Goal: Task Accomplishment & Management: Use online tool/utility

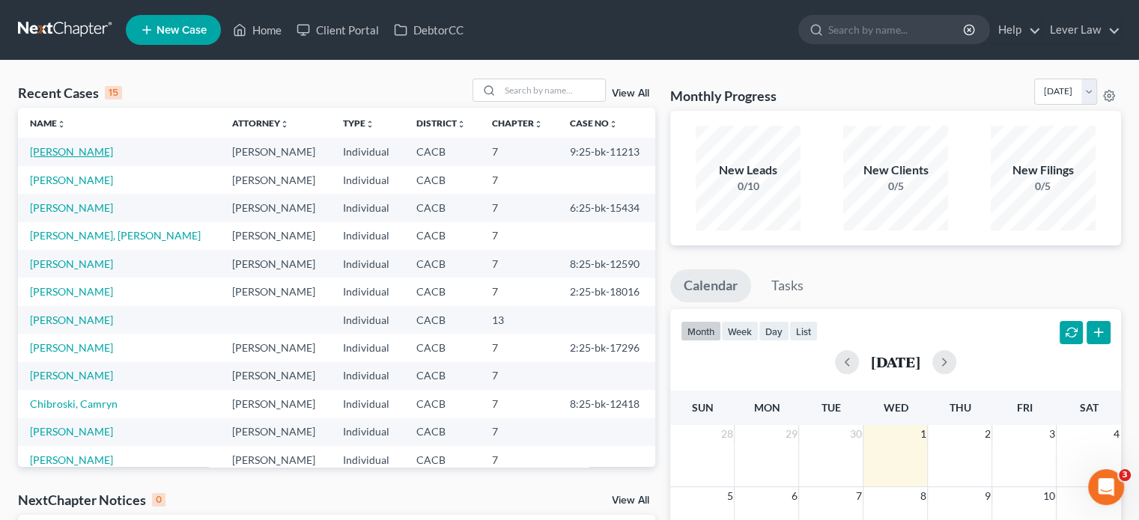
click at [78, 151] on link "[PERSON_NAME]" at bounding box center [71, 151] width 83 height 13
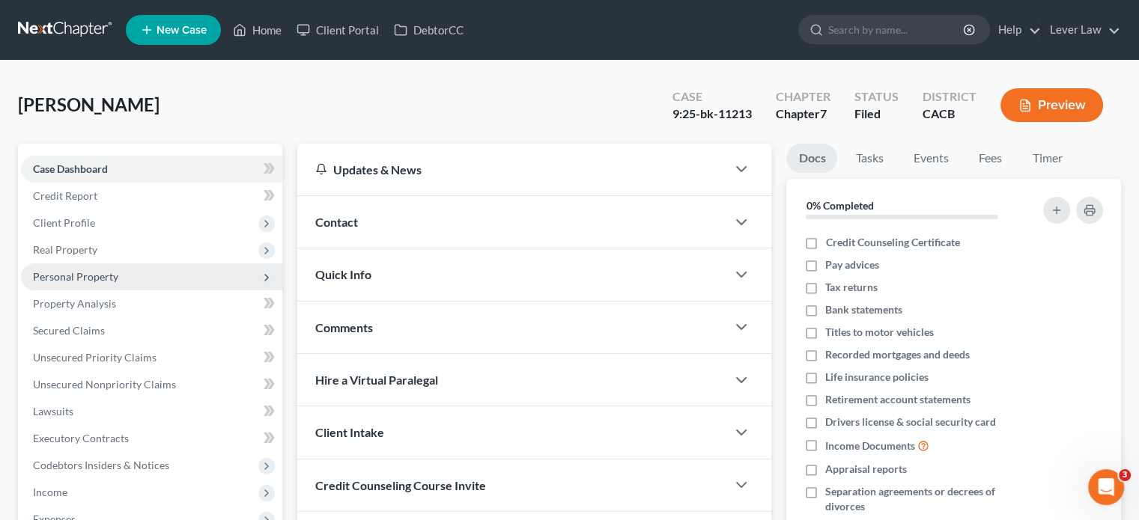
click at [93, 267] on span "Personal Property" at bounding box center [151, 277] width 261 height 27
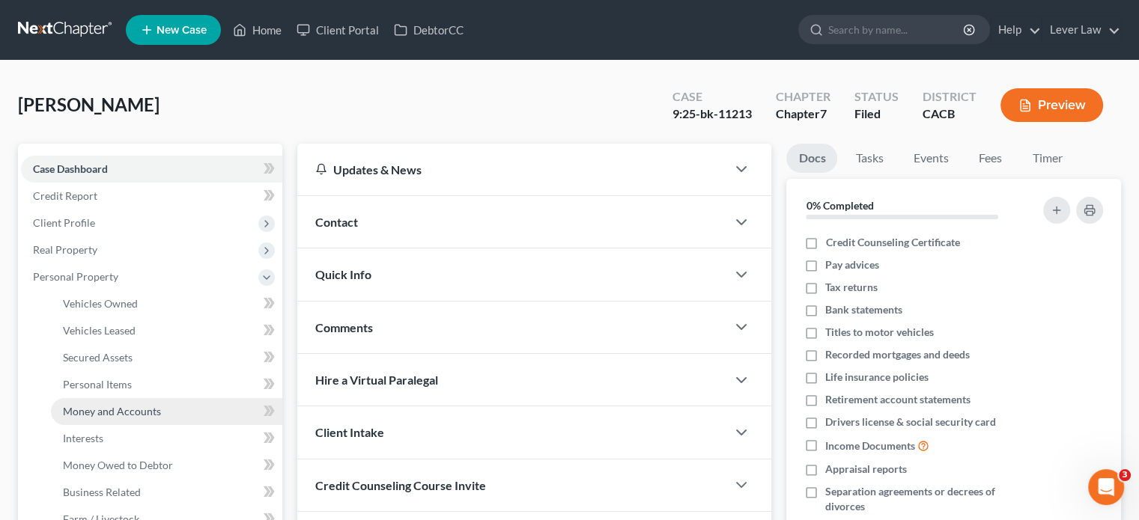
click at [99, 413] on span "Money and Accounts" at bounding box center [112, 411] width 98 height 13
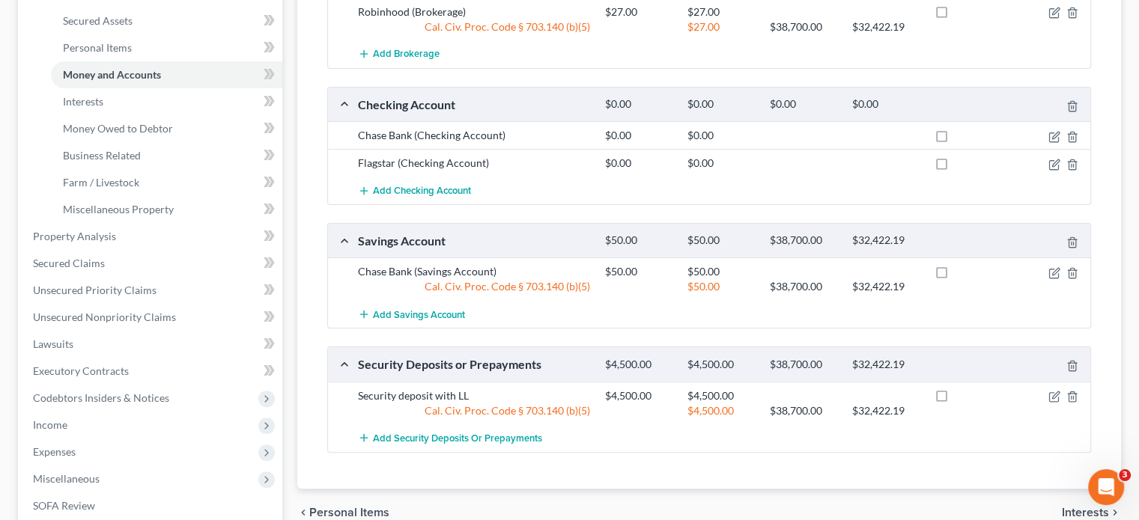
scroll to position [150, 0]
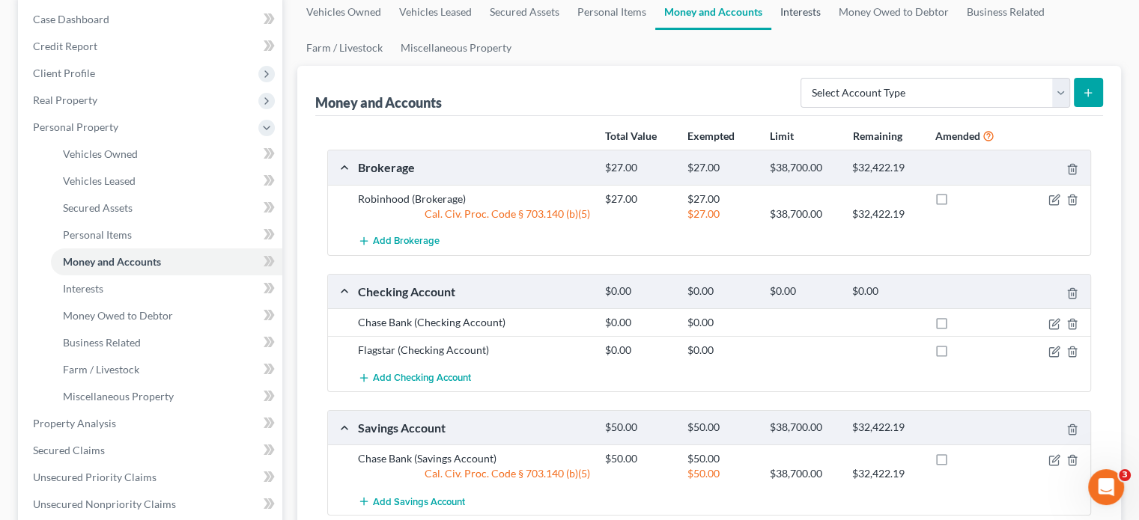
click at [804, 12] on link "Interests" at bounding box center [800, 12] width 58 height 36
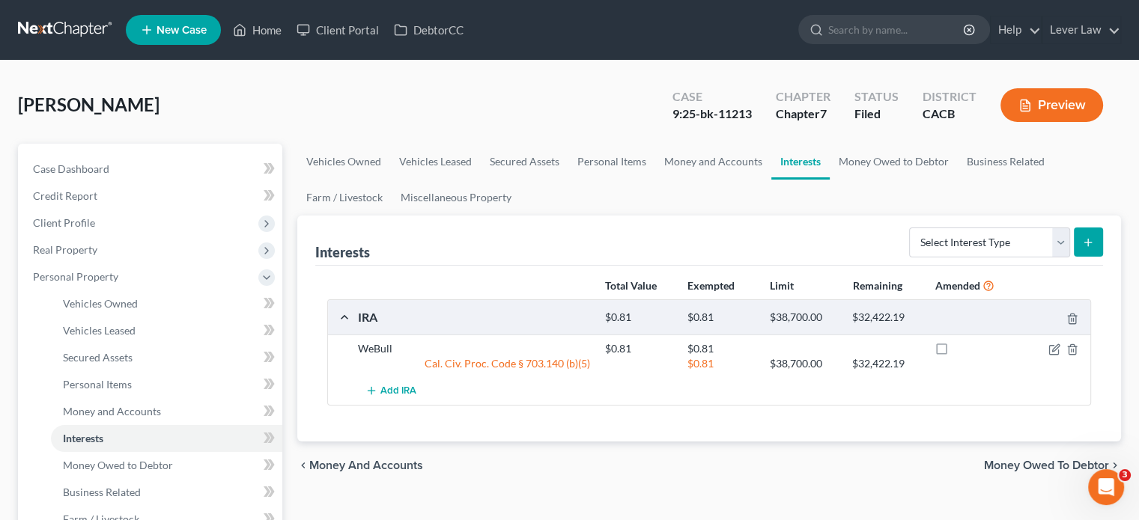
click at [57, 37] on link at bounding box center [66, 29] width 96 height 27
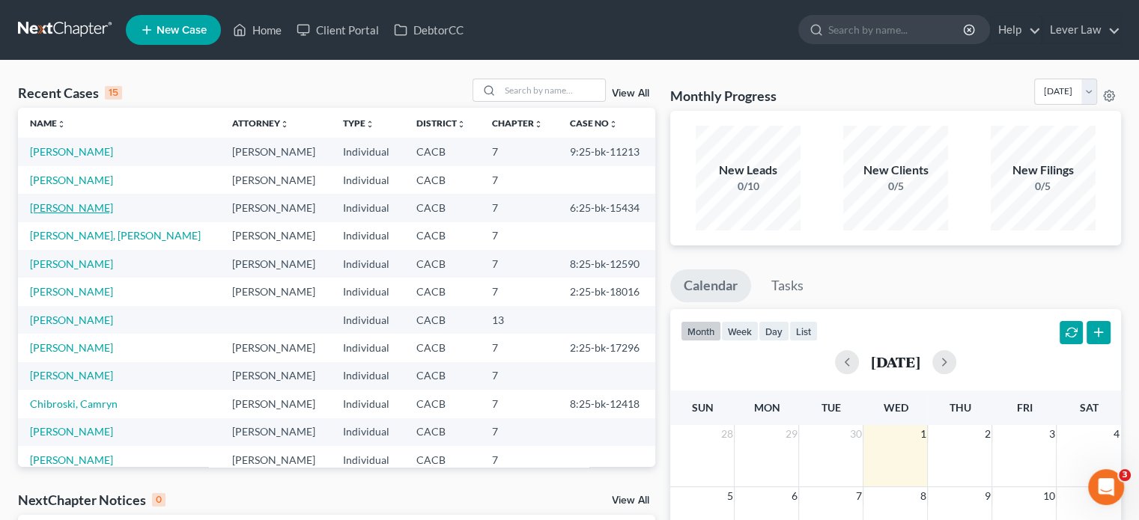
click at [99, 212] on link "[PERSON_NAME]" at bounding box center [71, 207] width 83 height 13
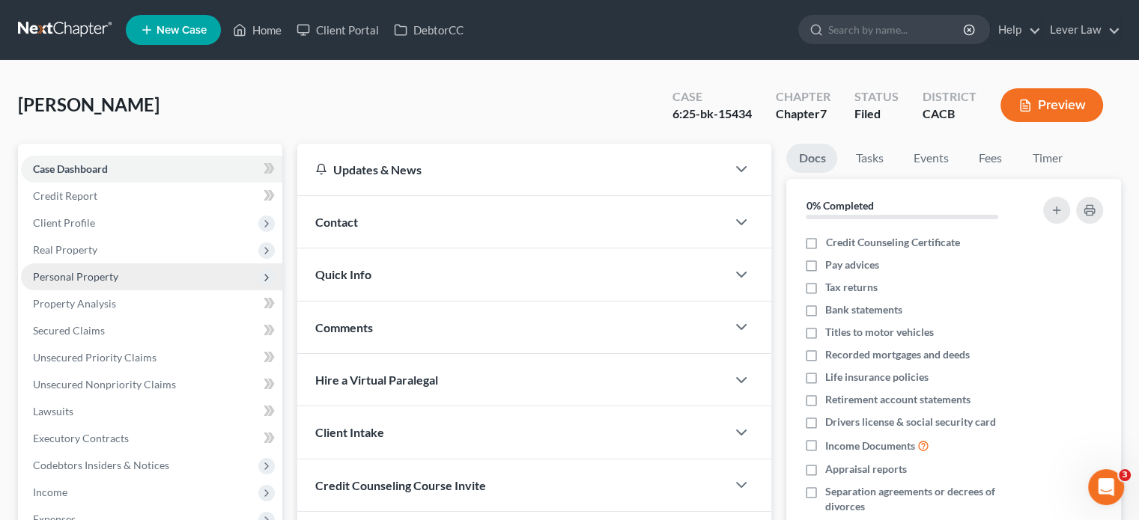
click at [72, 284] on span "Personal Property" at bounding box center [151, 277] width 261 height 27
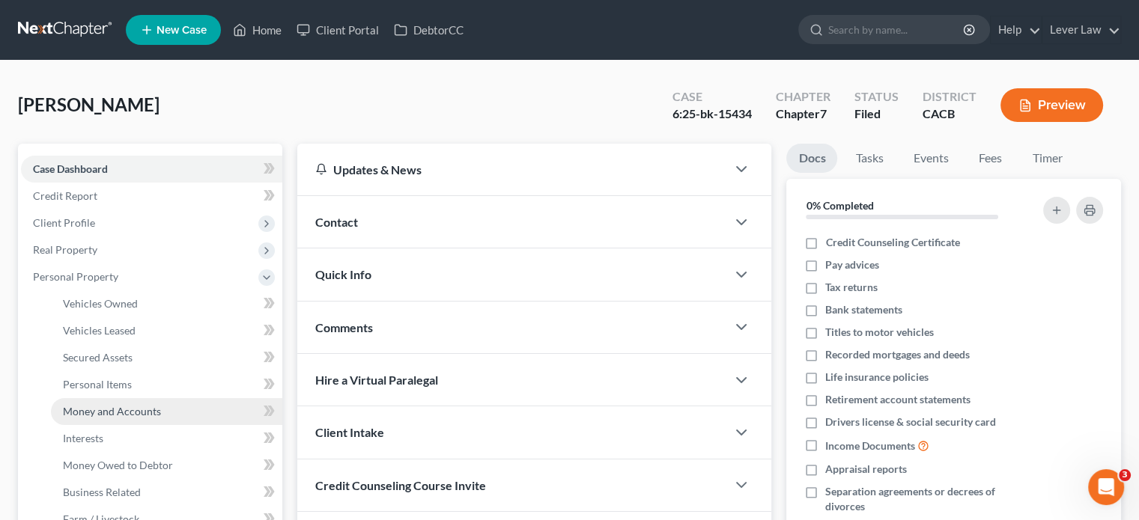
click at [88, 405] on span "Money and Accounts" at bounding box center [112, 411] width 98 height 13
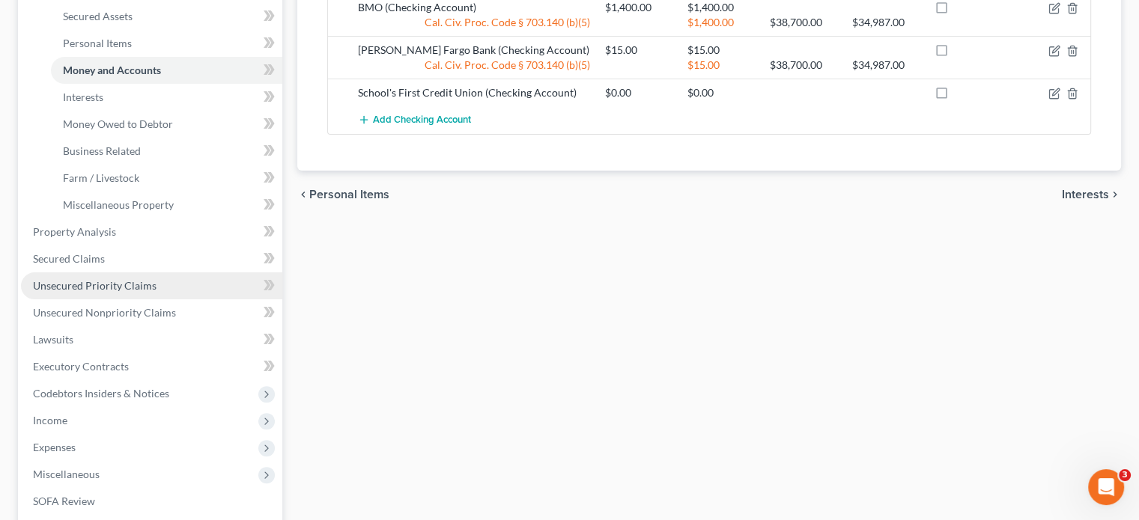
scroll to position [524, 0]
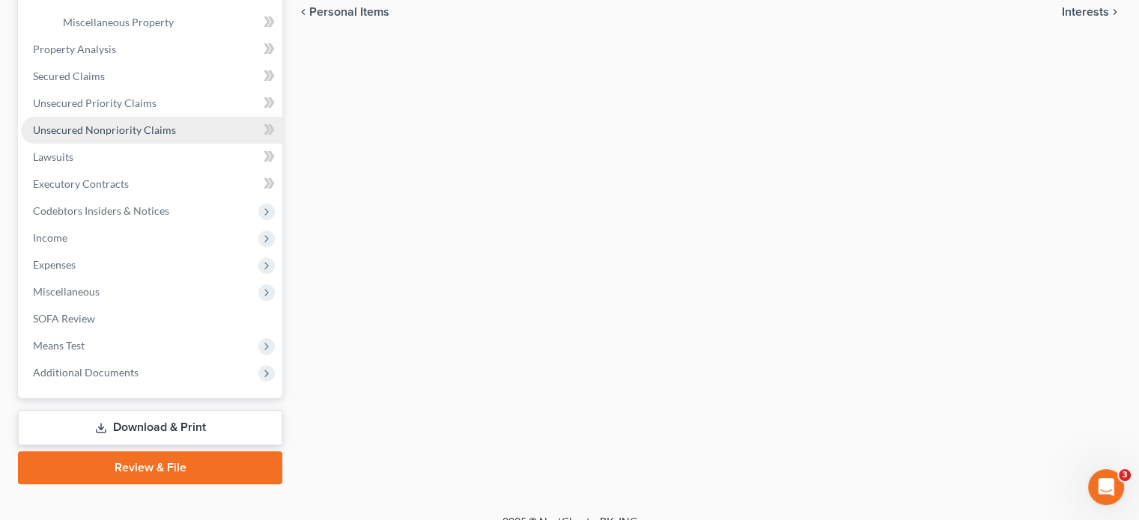
click at [96, 126] on span "Unsecured Nonpriority Claims" at bounding box center [104, 130] width 143 height 13
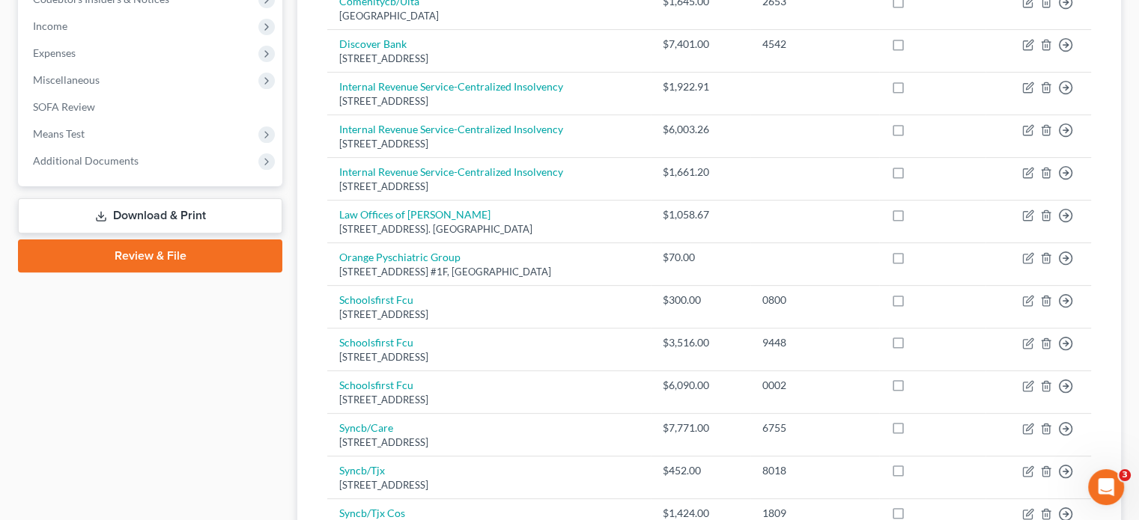
scroll to position [524, 0]
